Goal: Find specific page/section: Find specific page/section

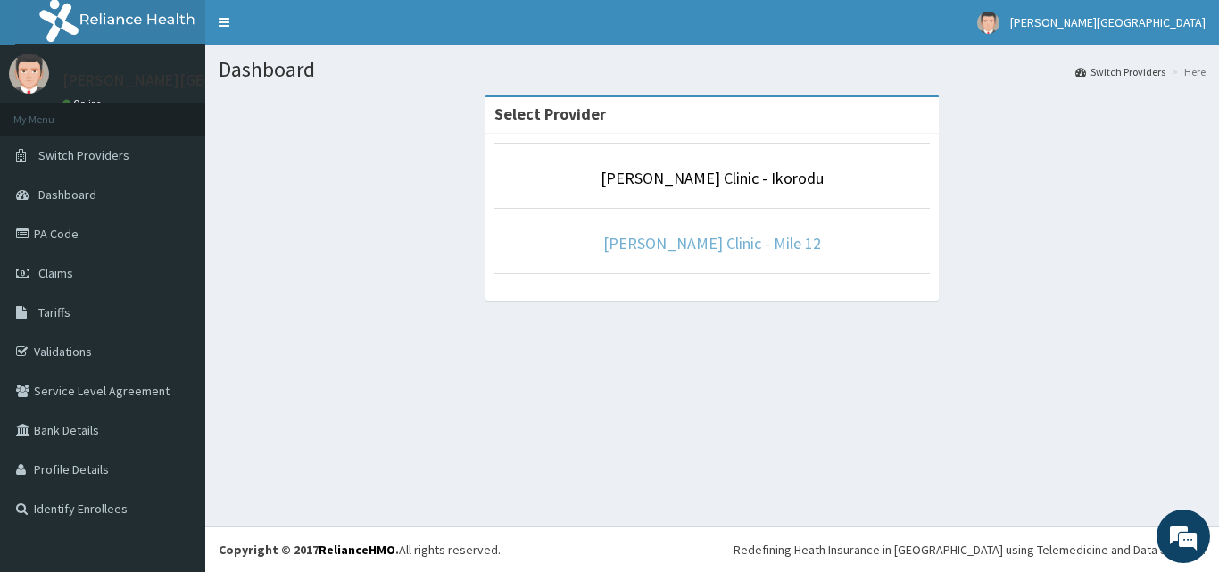
click at [702, 244] on link "[PERSON_NAME] Clinic - Mile 12" at bounding box center [712, 243] width 218 height 21
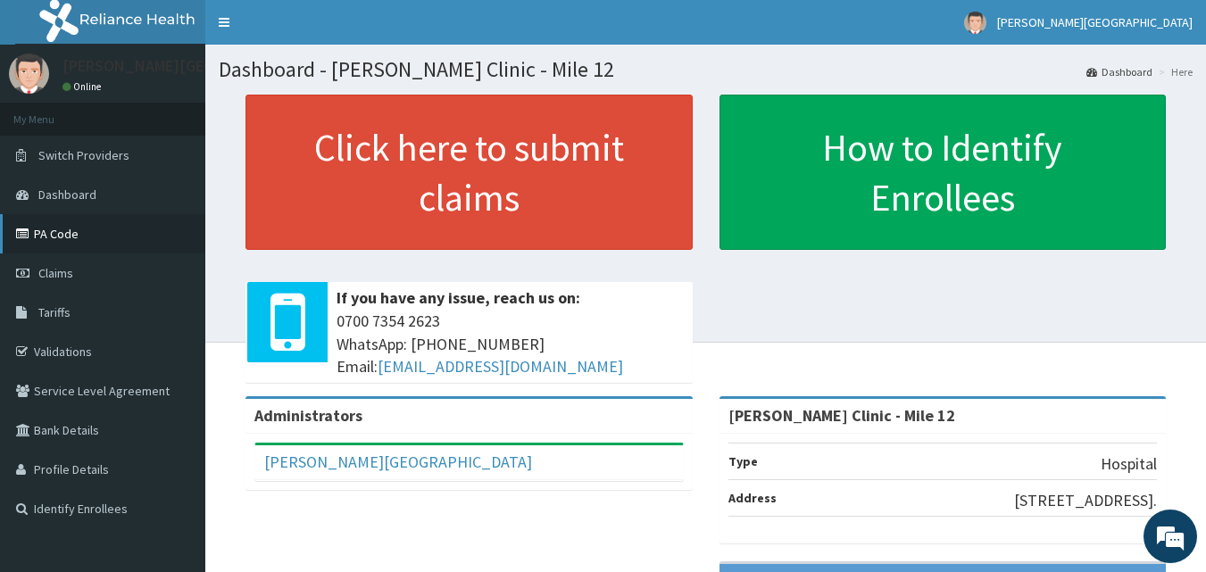
click at [70, 221] on link "PA Code" at bounding box center [102, 233] width 205 height 39
